Goal: Book appointment/travel/reservation

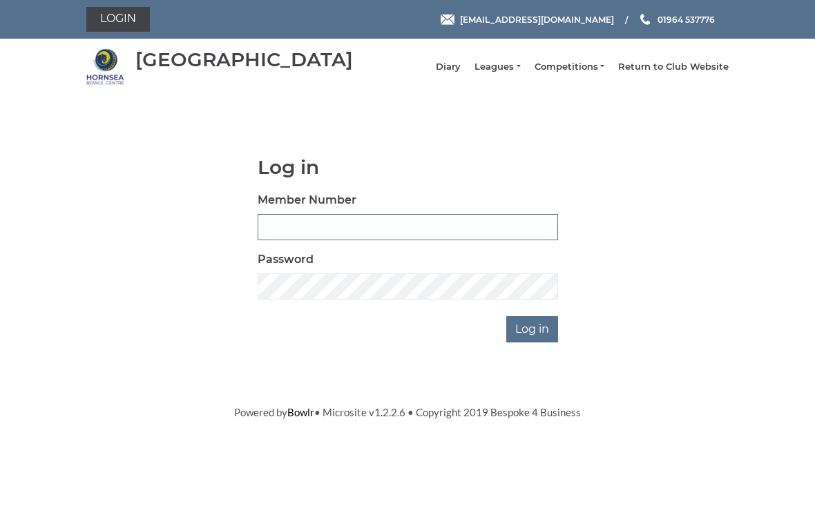
type input "0196"
click at [533, 339] on input "Log in" at bounding box center [532, 329] width 52 height 26
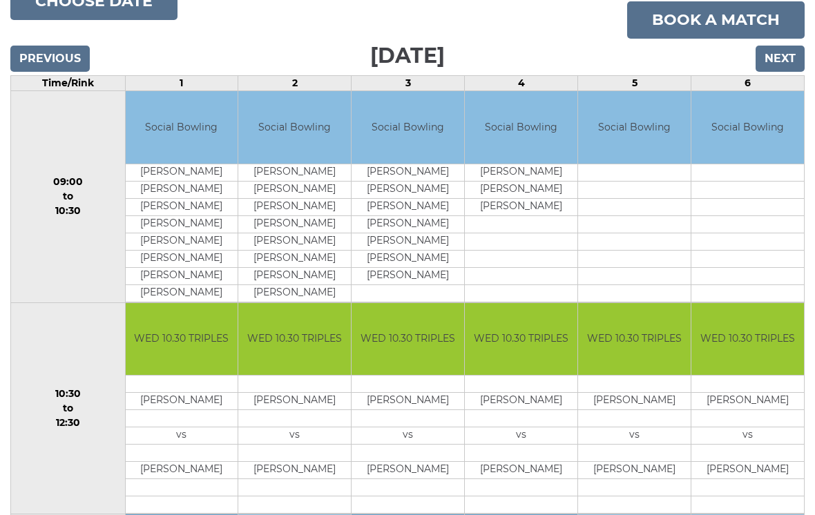
scroll to position [169, 0]
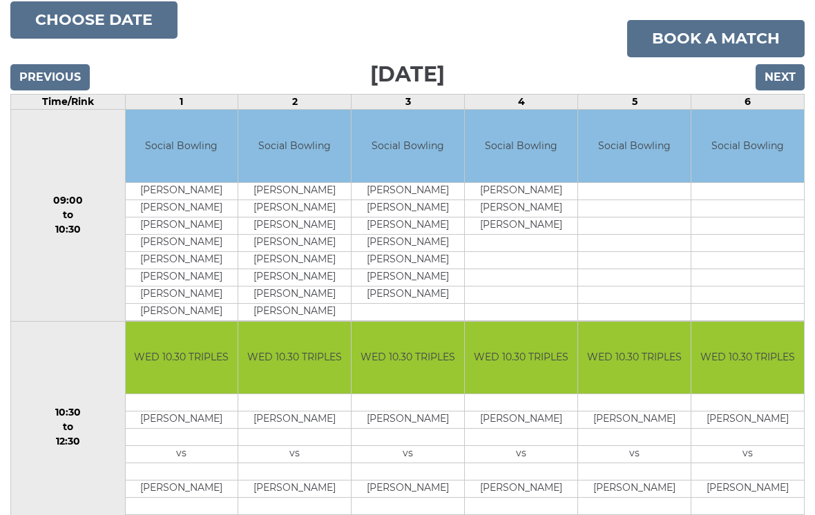
click at [727, 50] on link "Book a match" at bounding box center [716, 38] width 178 height 37
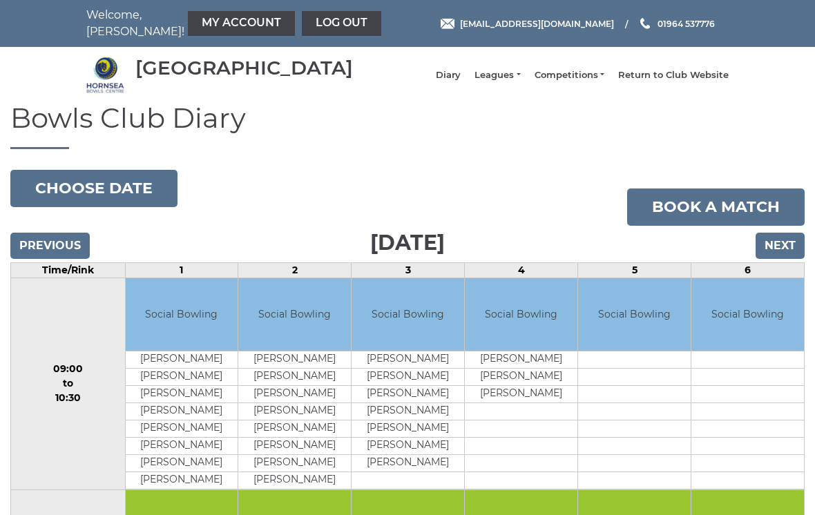
scroll to position [190, 0]
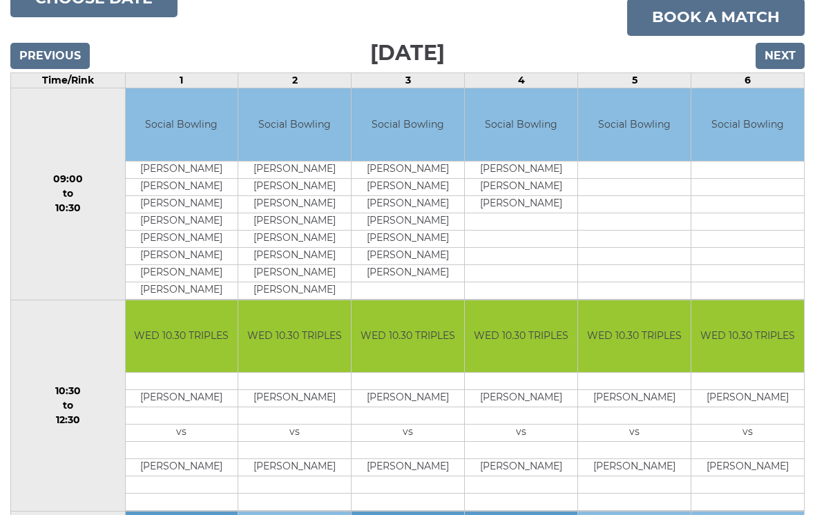
click at [792, 67] on input "Next" at bounding box center [780, 56] width 49 height 26
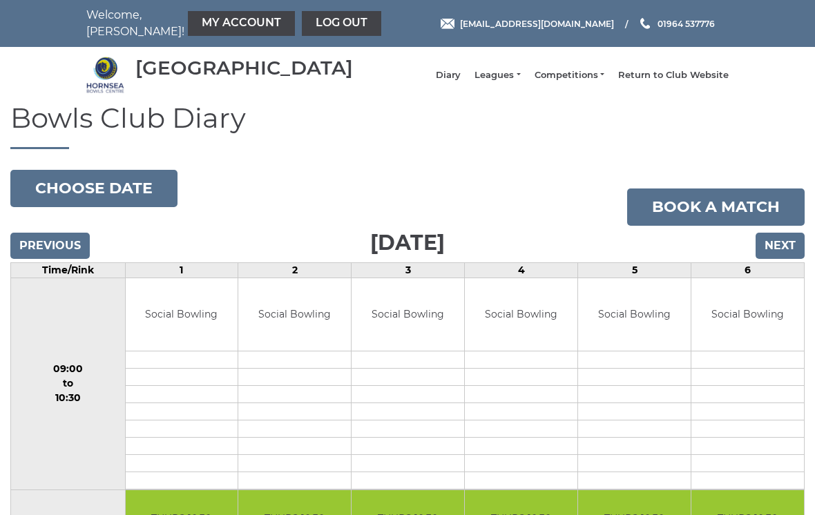
click at [791, 259] on input "Next" at bounding box center [780, 246] width 49 height 26
click at [790, 259] on input "Next" at bounding box center [780, 246] width 49 height 26
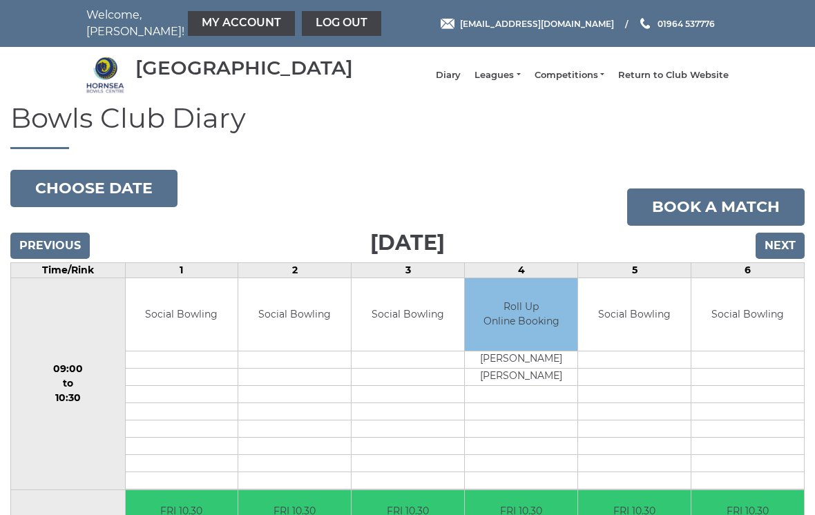
click at [787, 259] on input "Next" at bounding box center [780, 246] width 49 height 26
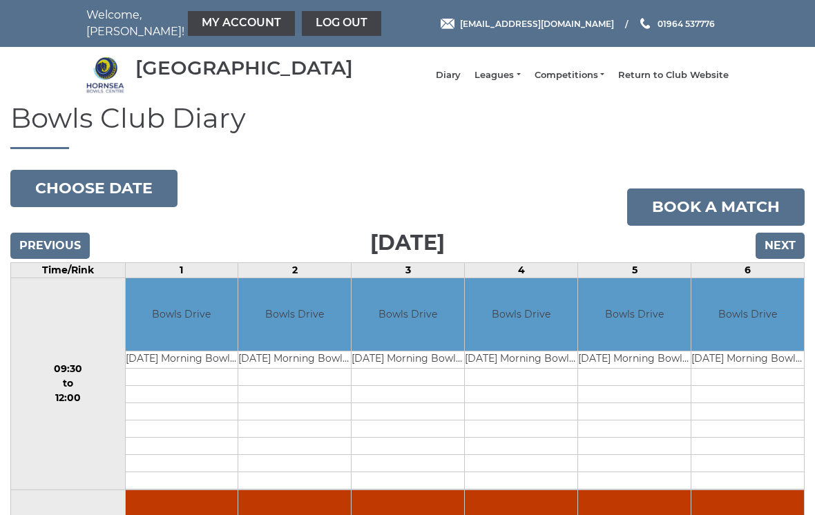
click at [789, 259] on input "Next" at bounding box center [780, 246] width 49 height 26
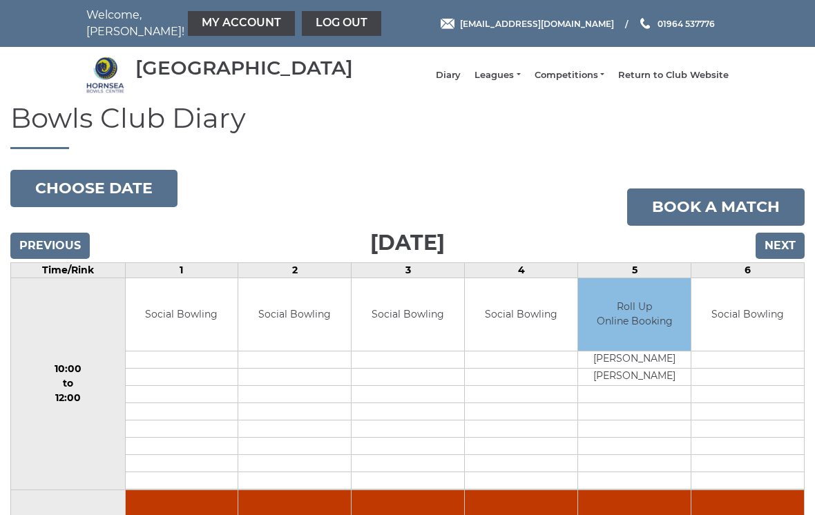
click at [785, 259] on input "Next" at bounding box center [780, 246] width 49 height 26
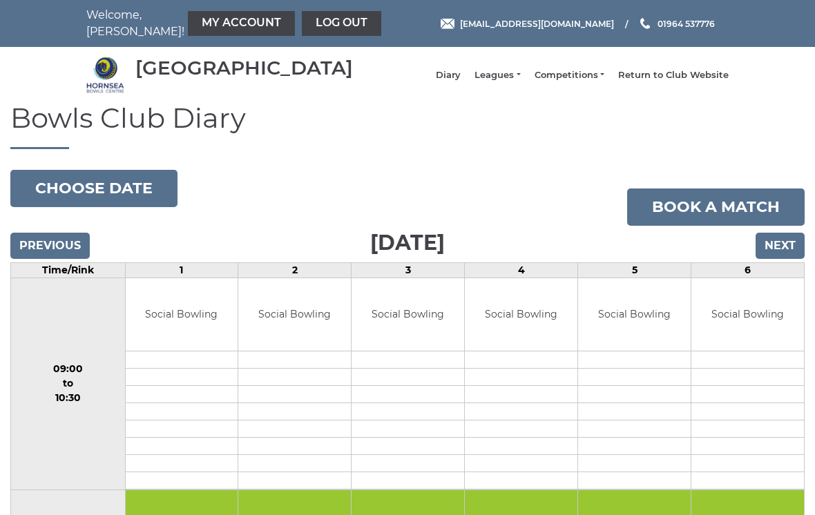
click at [792, 259] on input "Next" at bounding box center [780, 246] width 49 height 26
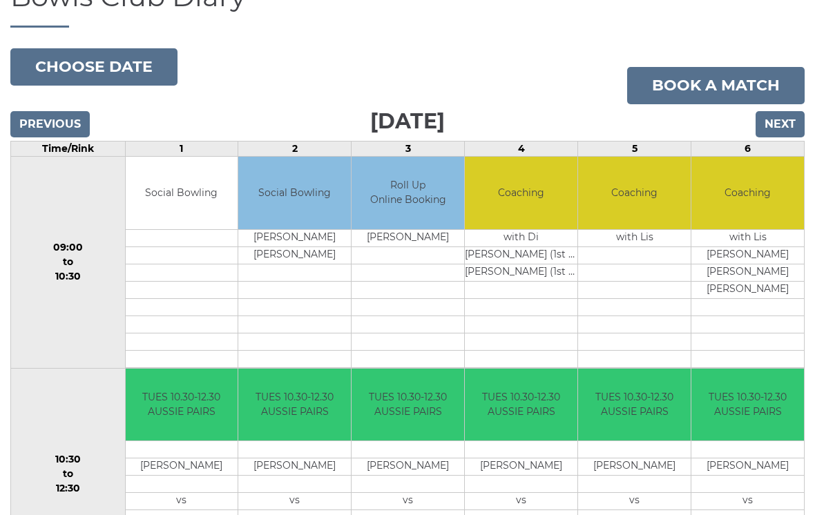
scroll to position [103, 0]
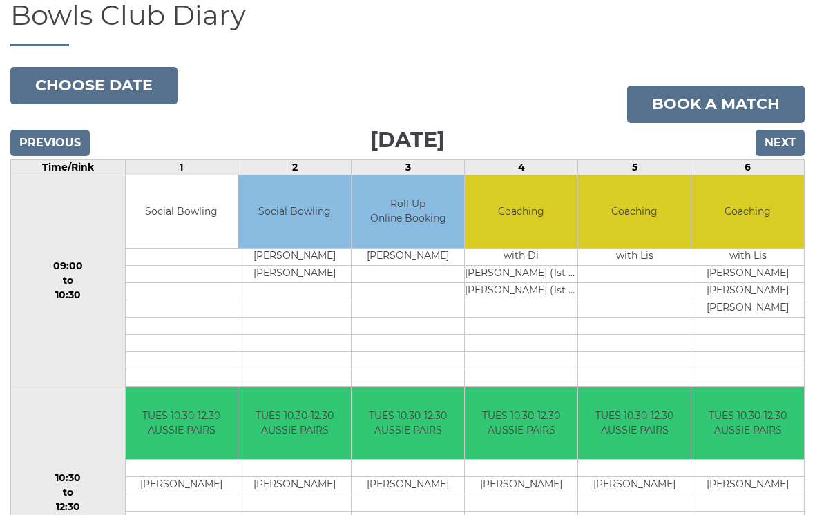
click at [792, 156] on input "Next" at bounding box center [780, 143] width 49 height 26
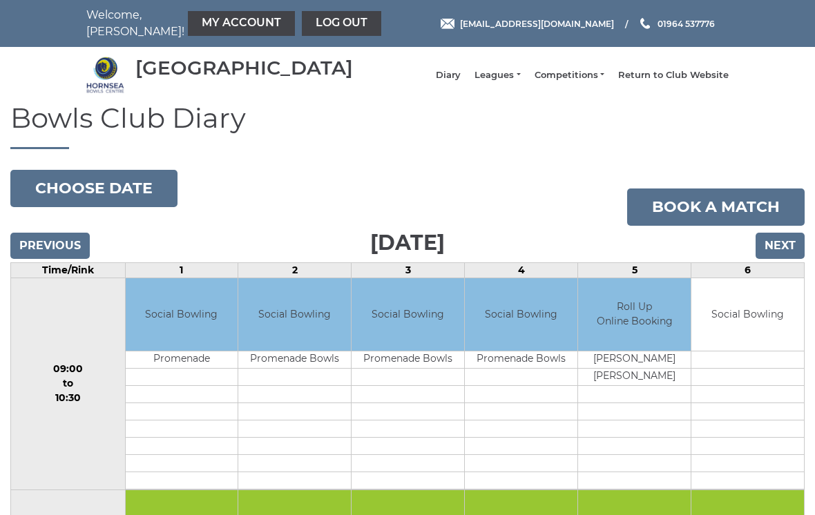
click at [779, 259] on input "Next" at bounding box center [780, 246] width 49 height 26
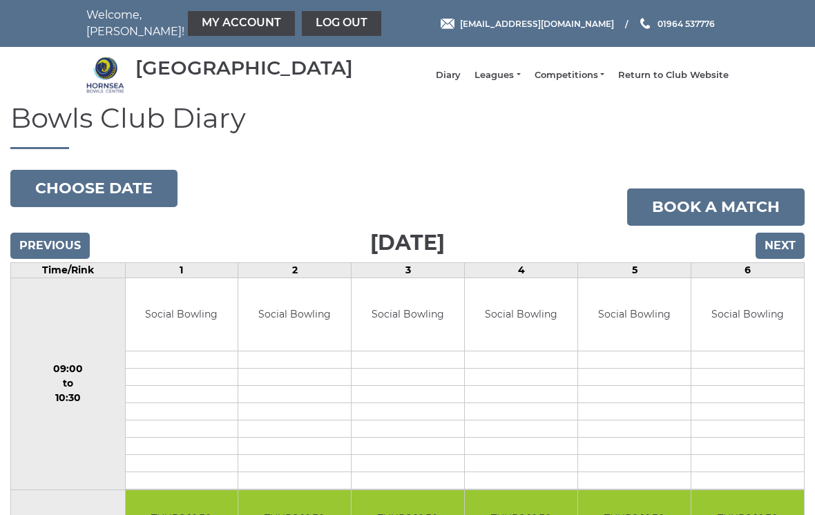
click at [781, 259] on input "Next" at bounding box center [780, 246] width 49 height 26
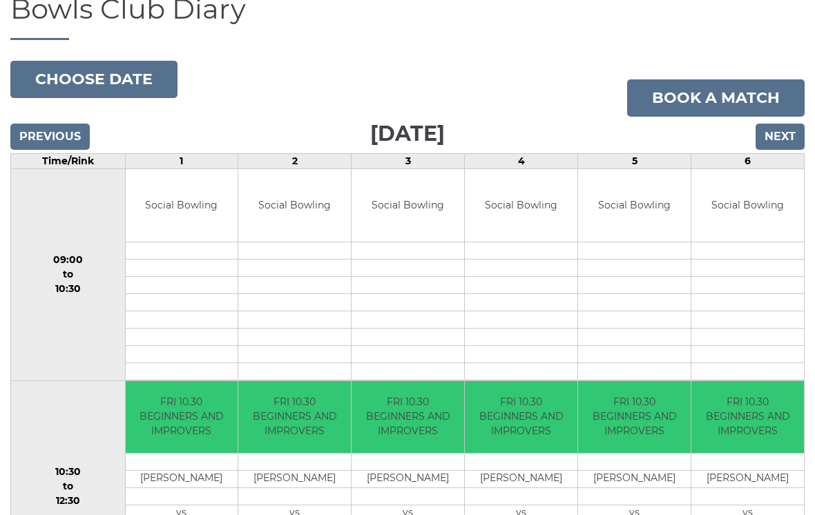
scroll to position [108, 0]
click at [121, 93] on button "Choose date" at bounding box center [93, 79] width 167 height 37
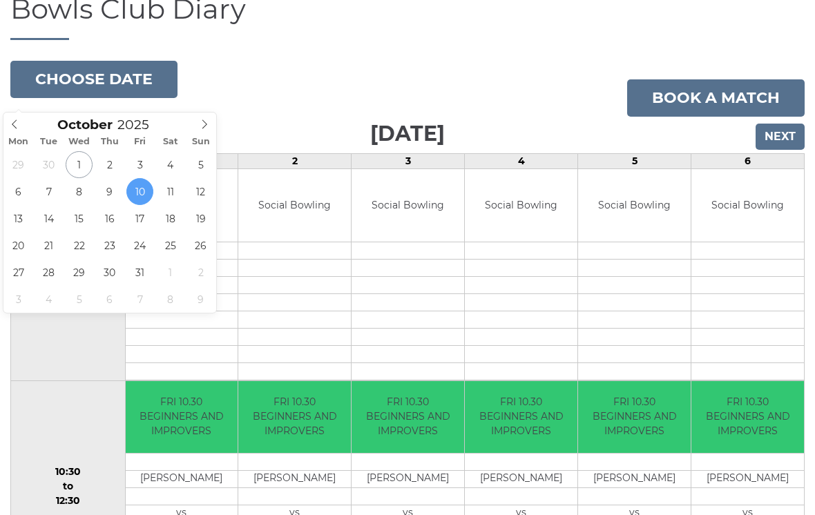
type input "2025-10-14"
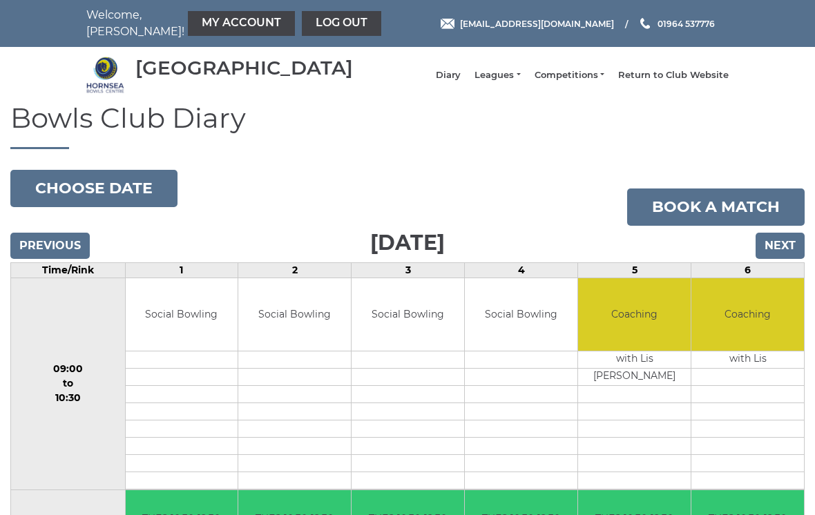
click at [126, 200] on button "Choose date" at bounding box center [93, 188] width 167 height 37
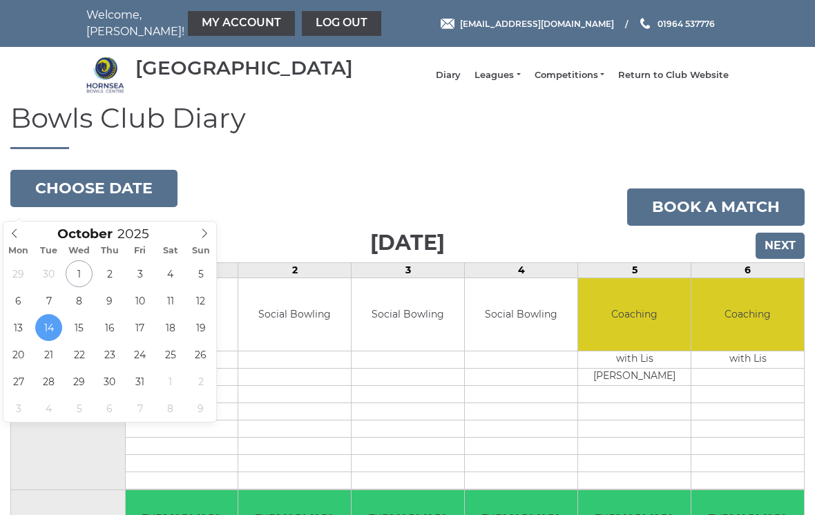
type input "[DATE]"
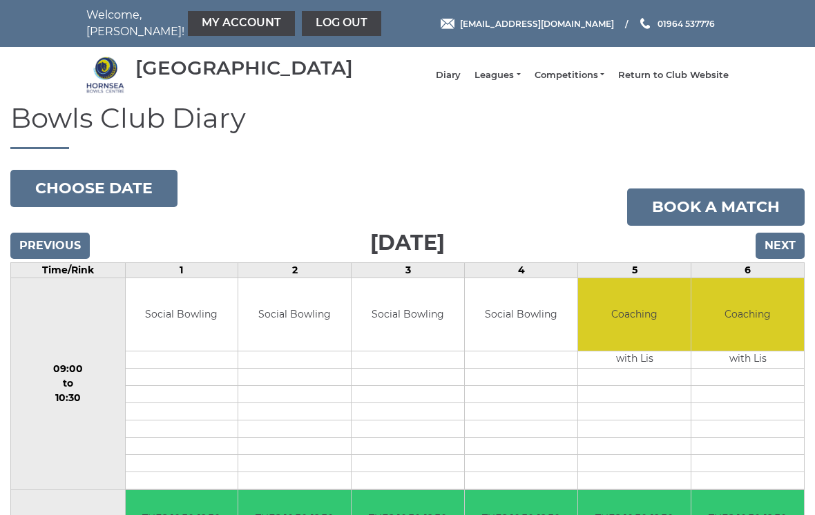
click at [128, 197] on button "Choose date" at bounding box center [93, 188] width 167 height 37
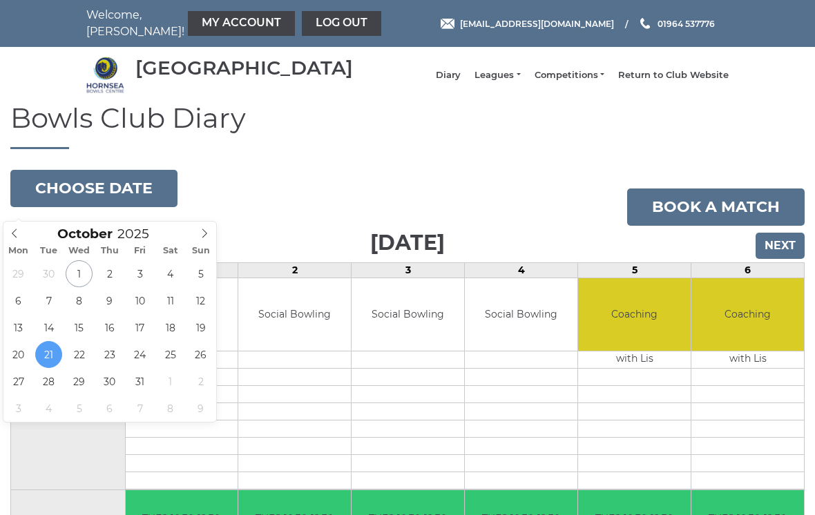
type input "[DATE]"
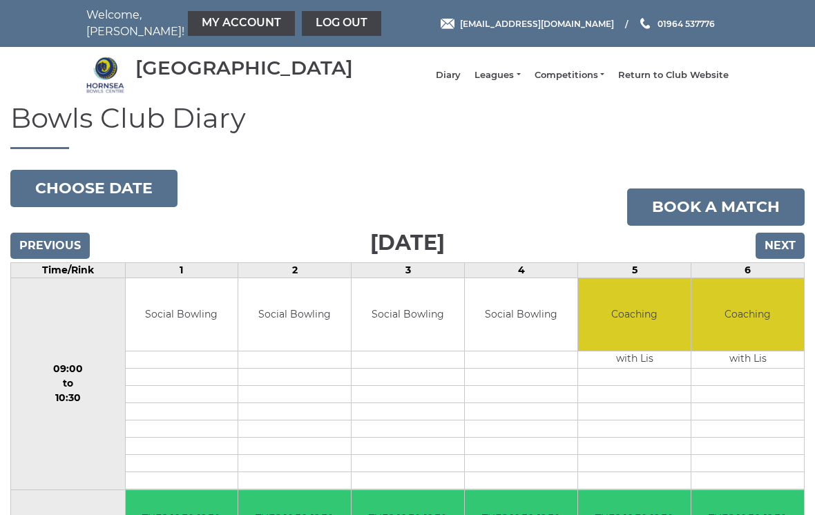
click at [129, 205] on button "Choose date" at bounding box center [93, 188] width 167 height 37
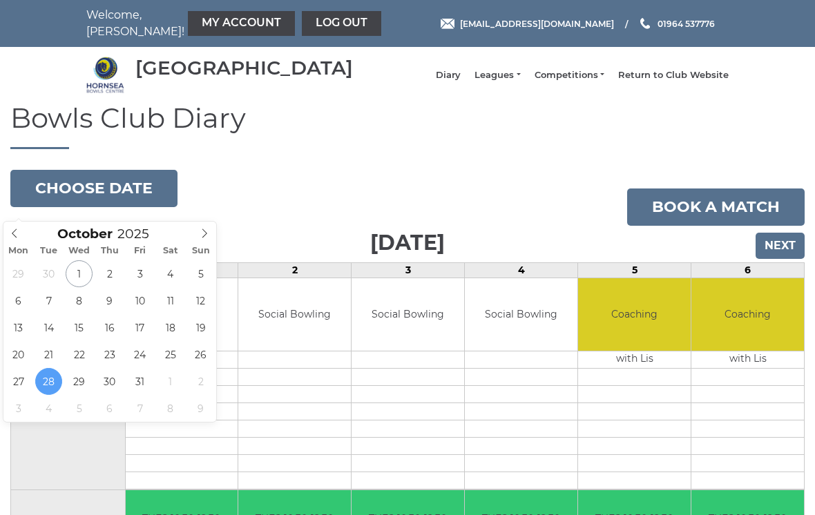
type input "[DATE]"
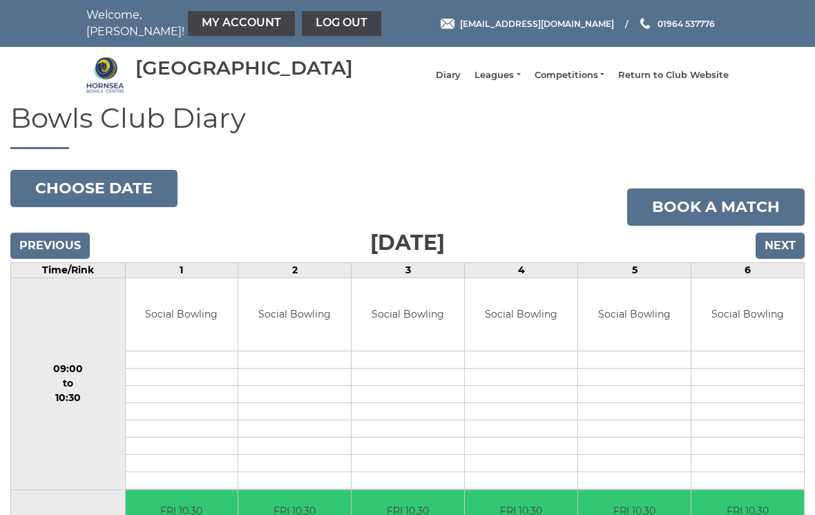
click at [146, 196] on button "Choose date" at bounding box center [93, 188] width 167 height 37
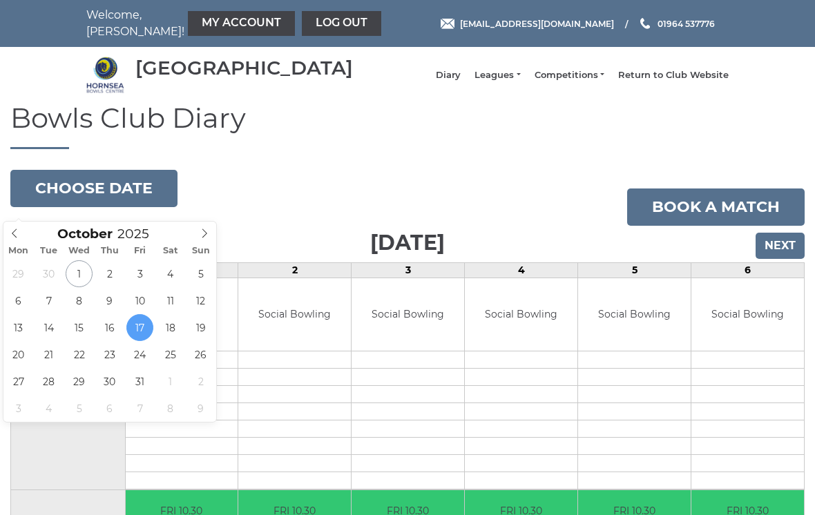
type input "2025-10-24"
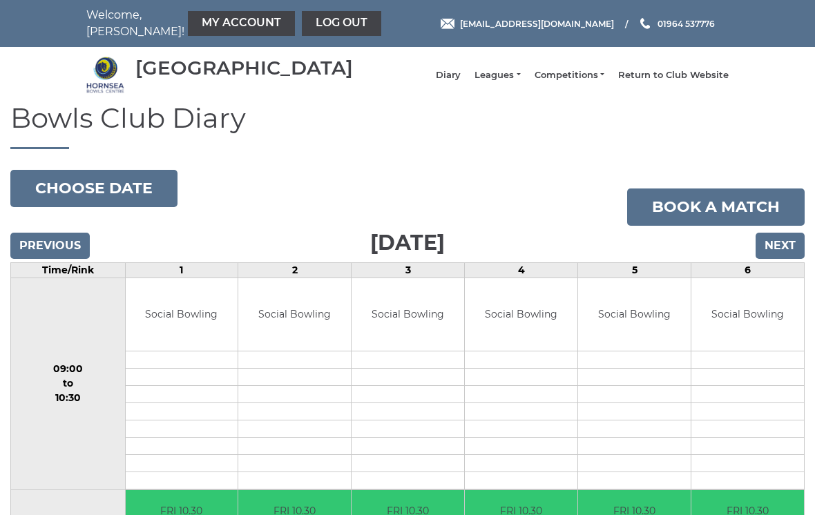
click at [138, 196] on button "Choose date" at bounding box center [93, 188] width 167 height 37
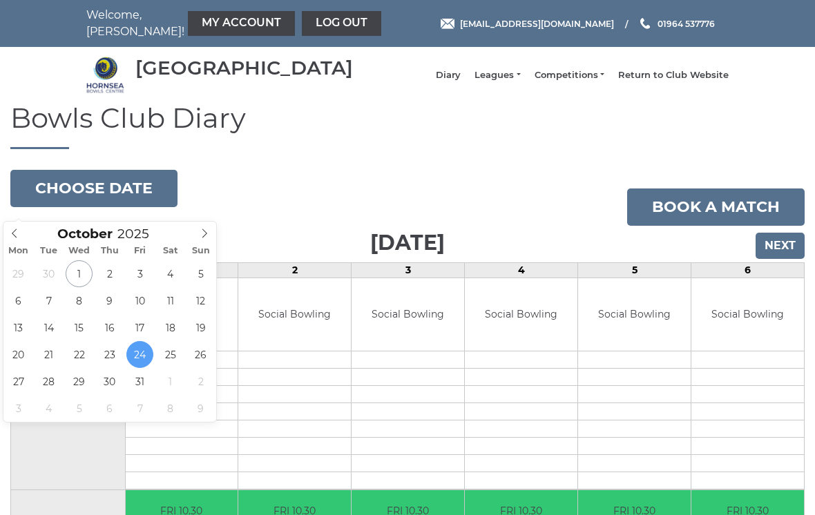
type input "[DATE]"
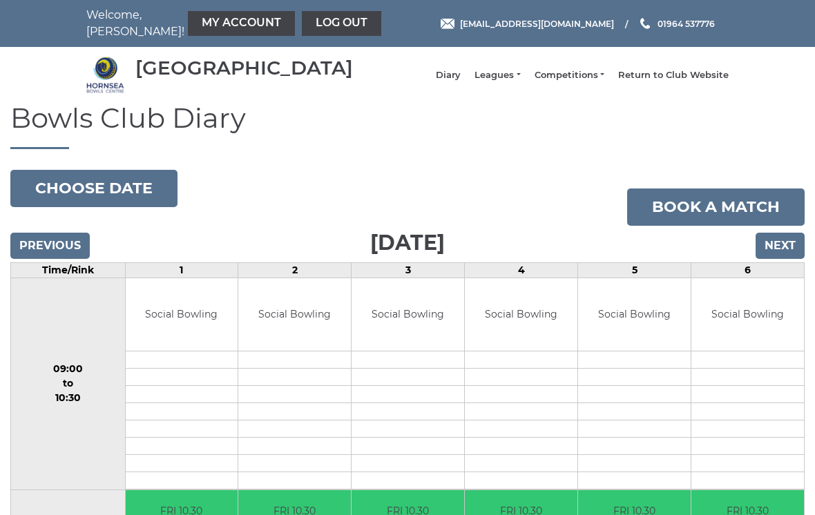
click at [134, 202] on button "Choose date" at bounding box center [93, 188] width 167 height 37
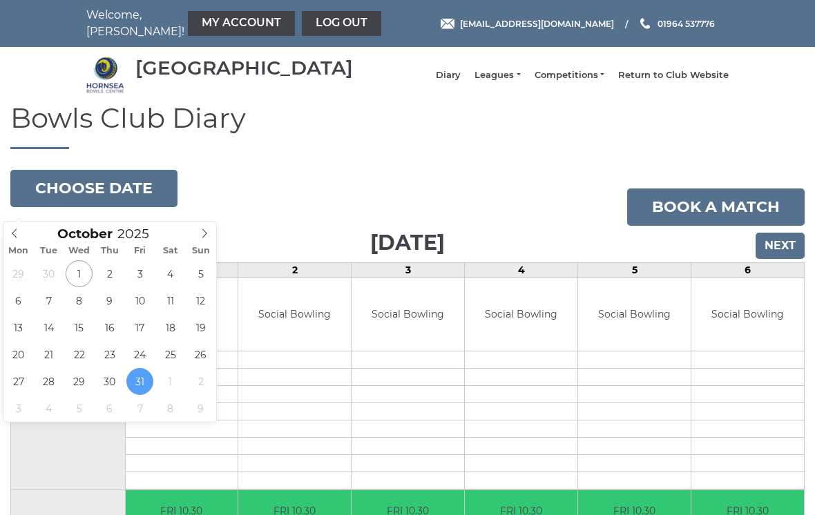
type input "2025-10-10"
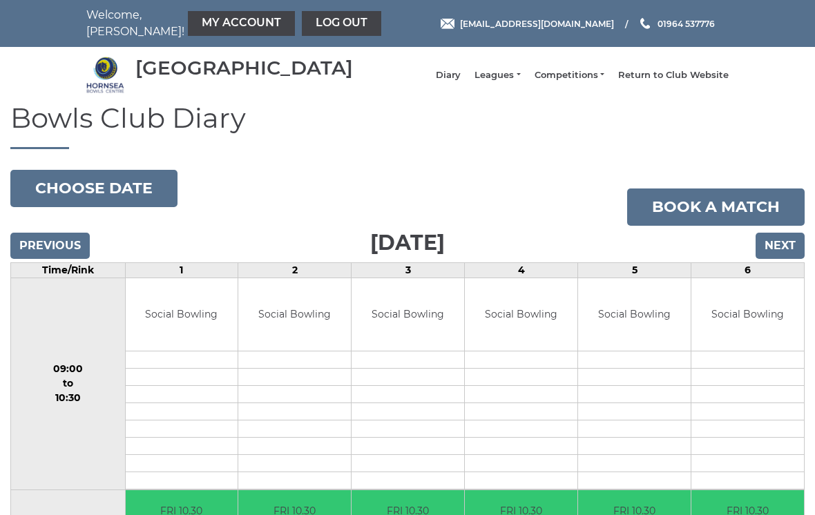
click at [698, 82] on link "Return to Club Website" at bounding box center [673, 75] width 111 height 12
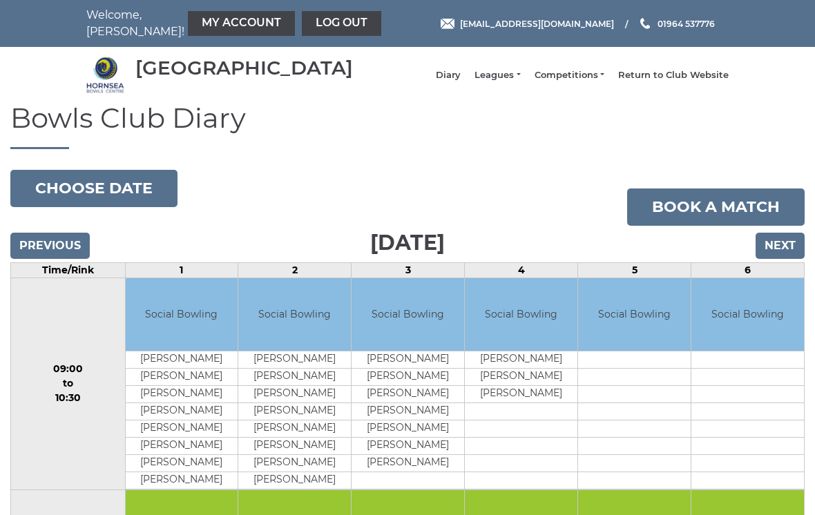
click at [137, 192] on button "Choose date" at bounding box center [93, 188] width 167 height 37
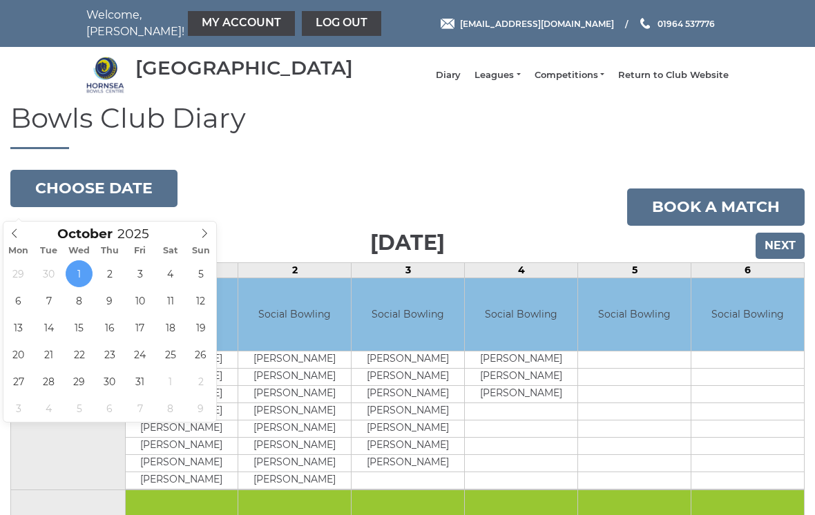
type input "[DATE]"
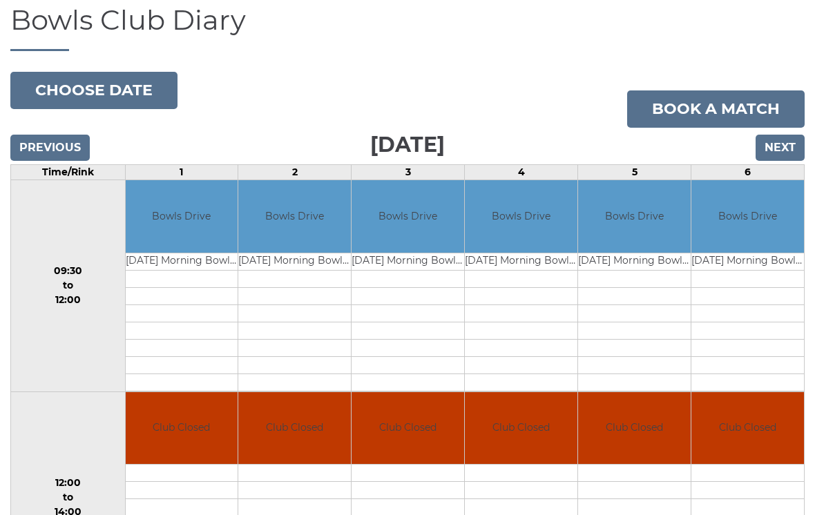
scroll to position [93, 0]
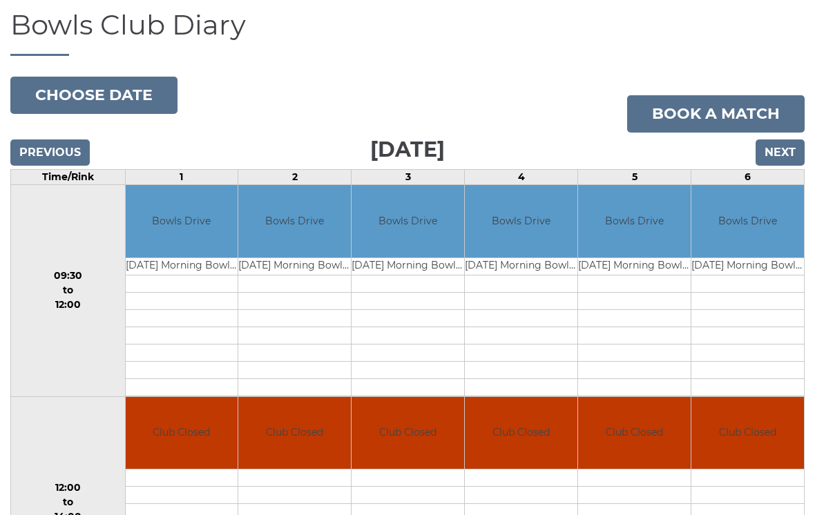
click at [135, 106] on button "Choose date" at bounding box center [93, 95] width 167 height 37
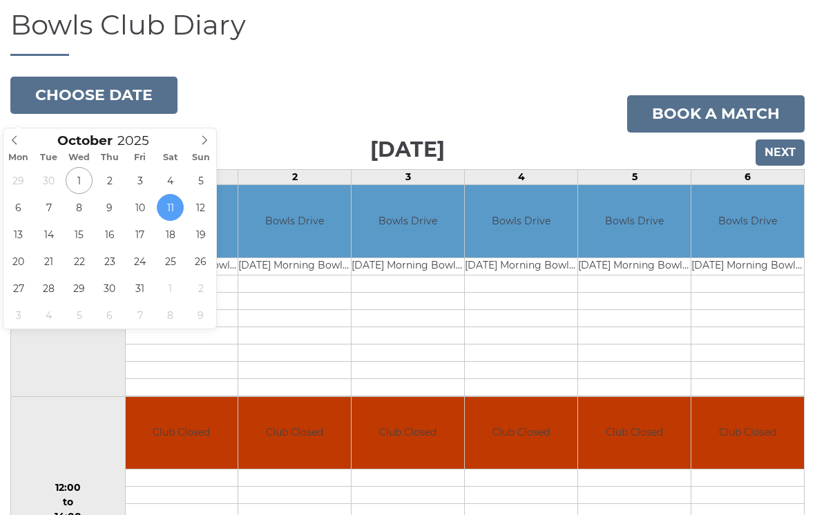
type input "[DATE]"
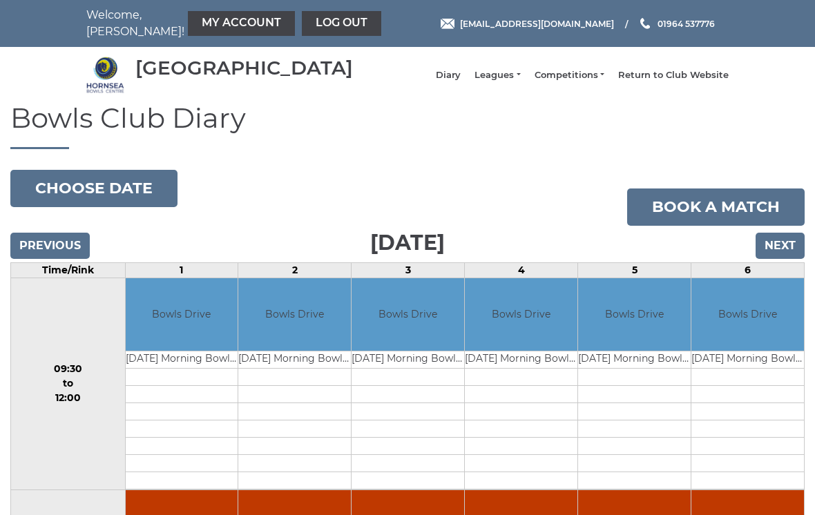
click at [134, 202] on button "Choose date" at bounding box center [93, 188] width 167 height 37
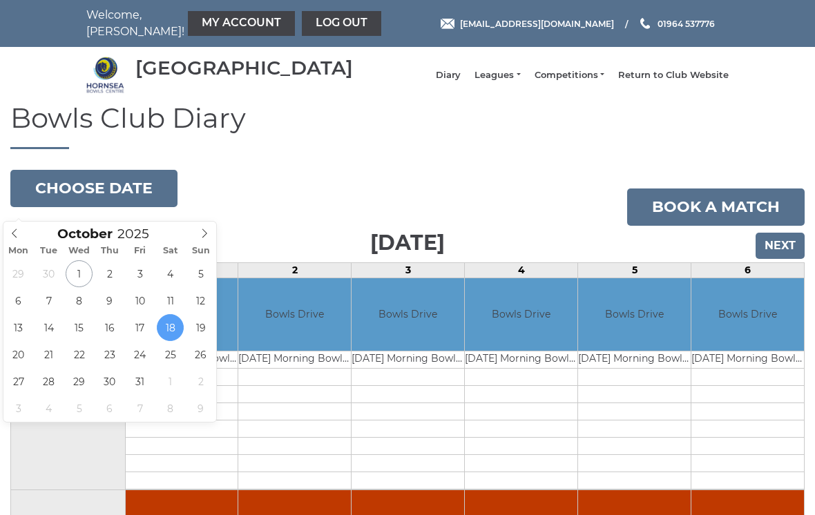
type input "2025-10-25"
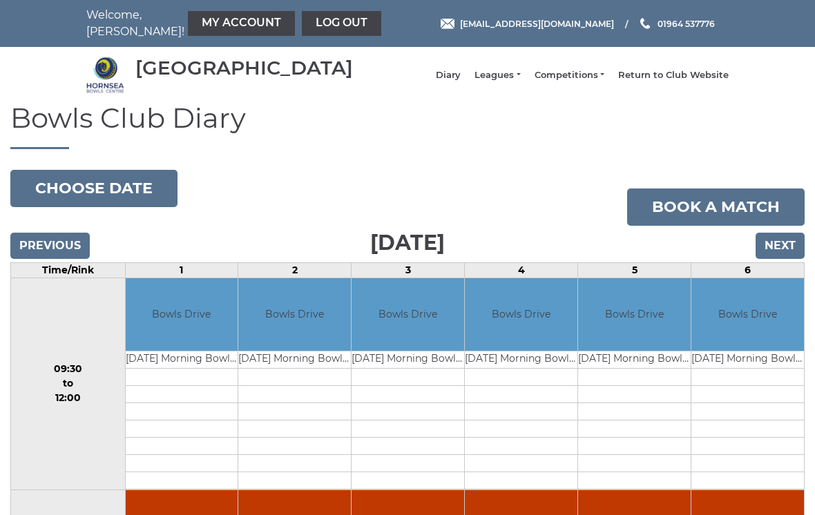
click at [133, 200] on button "Choose date" at bounding box center [93, 188] width 167 height 37
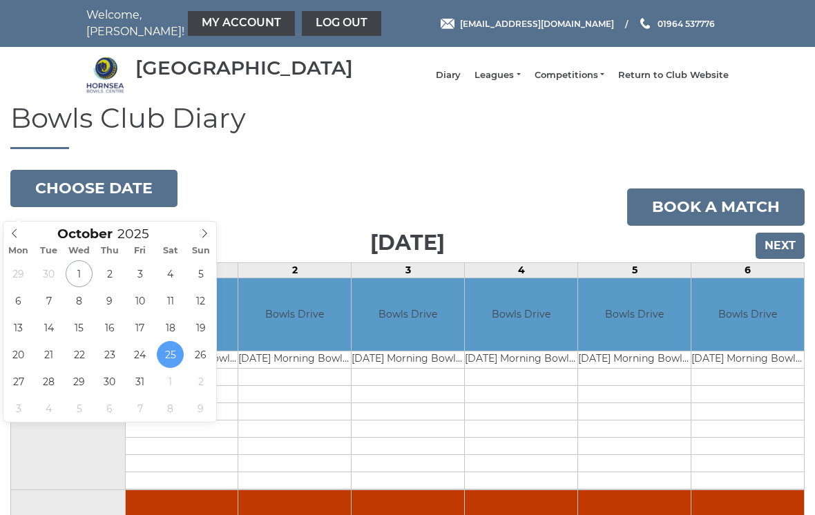
click at [209, 232] on icon at bounding box center [205, 234] width 10 height 10
type input "2025-11-01"
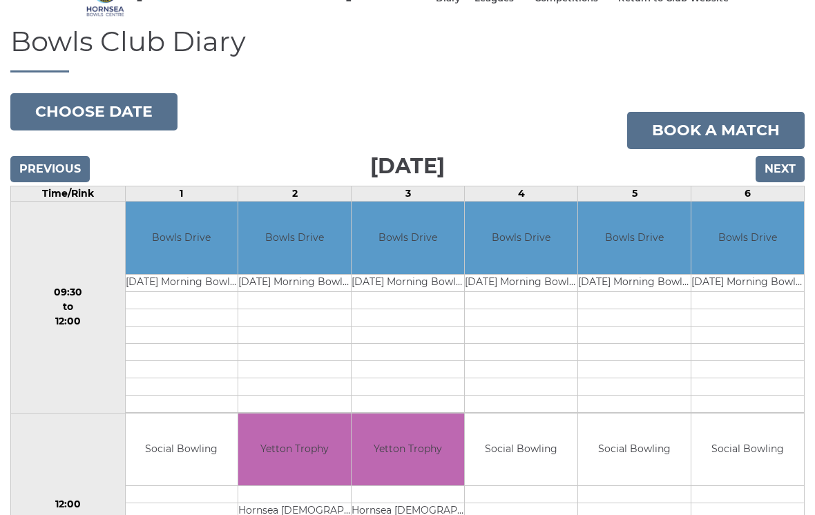
scroll to position [76, 0]
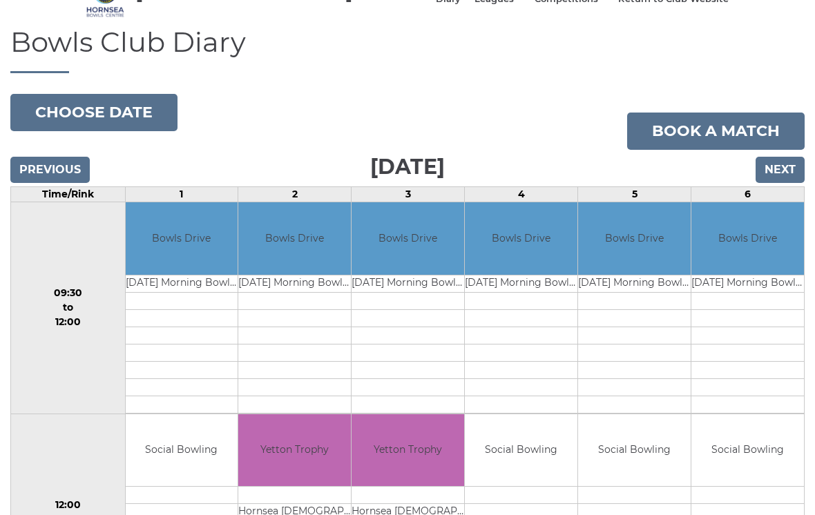
click at [126, 127] on button "Choose date" at bounding box center [93, 112] width 167 height 37
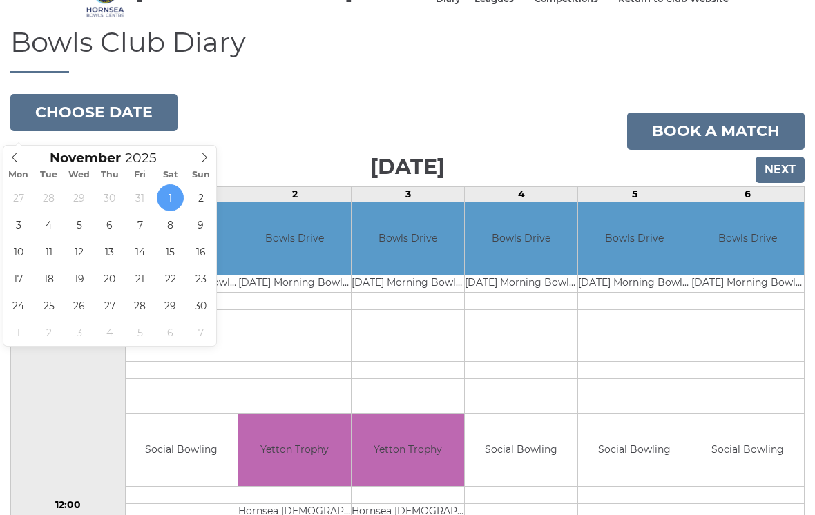
type input "2025-11-08"
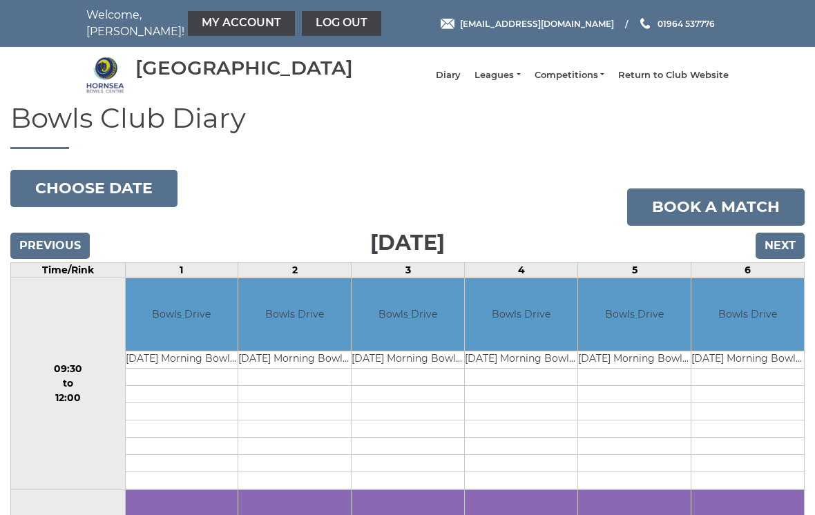
click at [124, 199] on button "Choose date" at bounding box center [93, 188] width 167 height 37
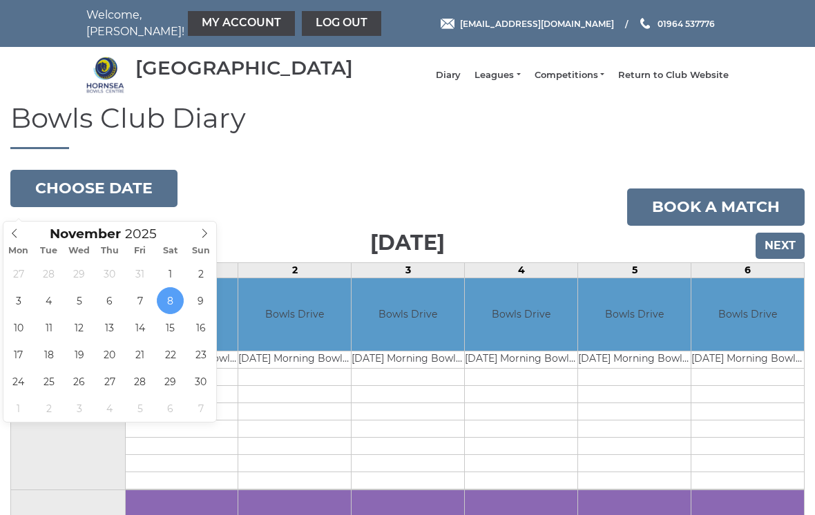
type input "[DATE]"
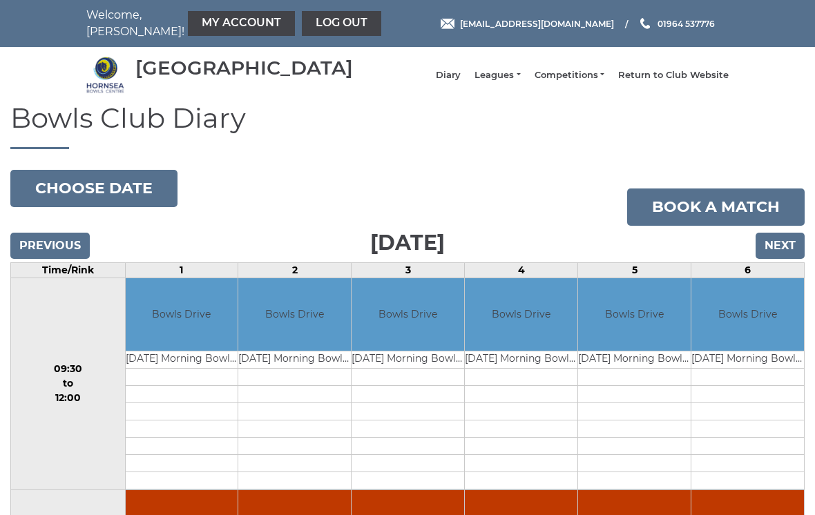
click at [135, 196] on button "Choose date" at bounding box center [93, 188] width 167 height 37
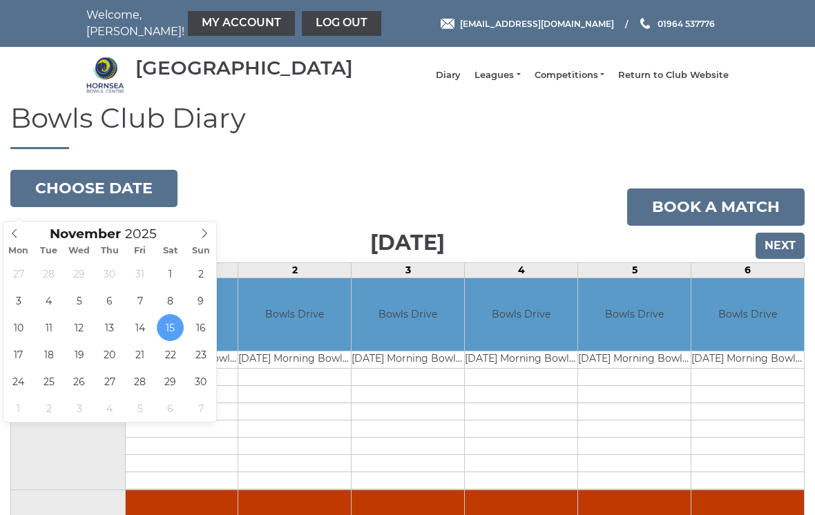
type input "[DATE]"
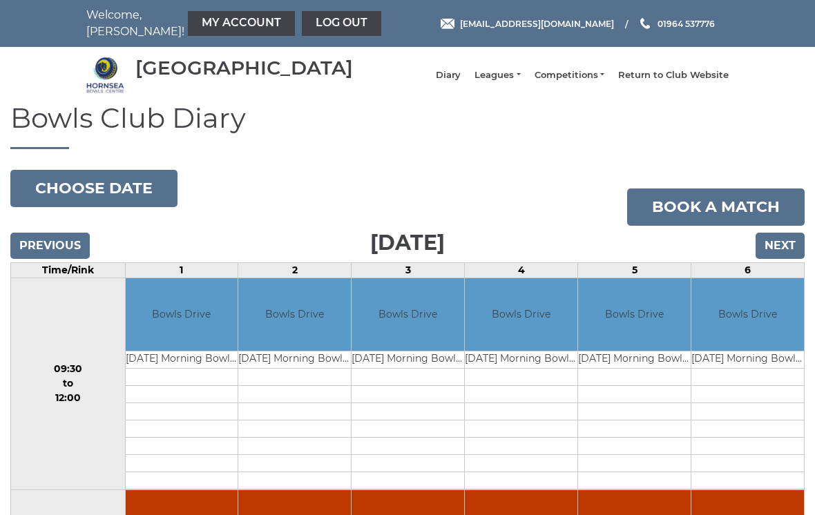
click at [133, 204] on button "Choose date" at bounding box center [93, 188] width 167 height 37
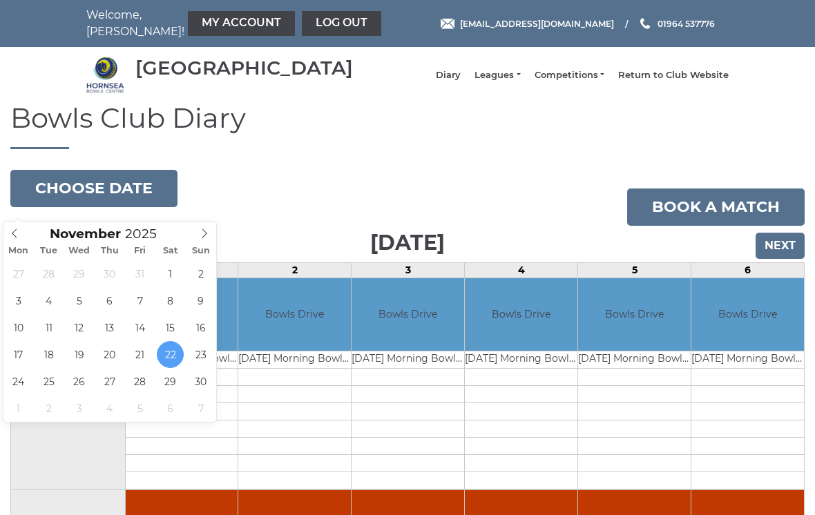
type input "[DATE]"
